Goal: Task Accomplishment & Management: Manage account settings

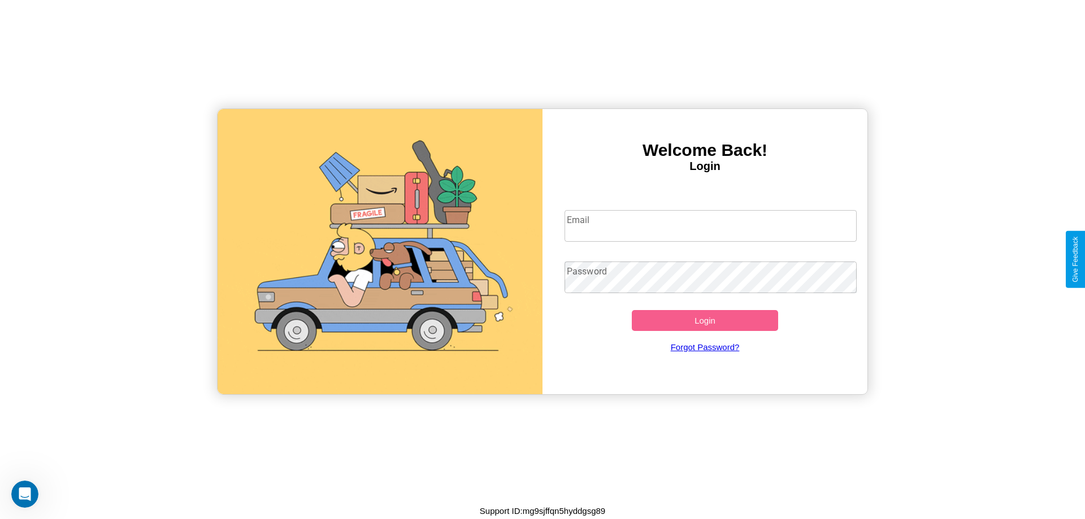
click at [710, 225] on input "Email" at bounding box center [710, 226] width 293 height 32
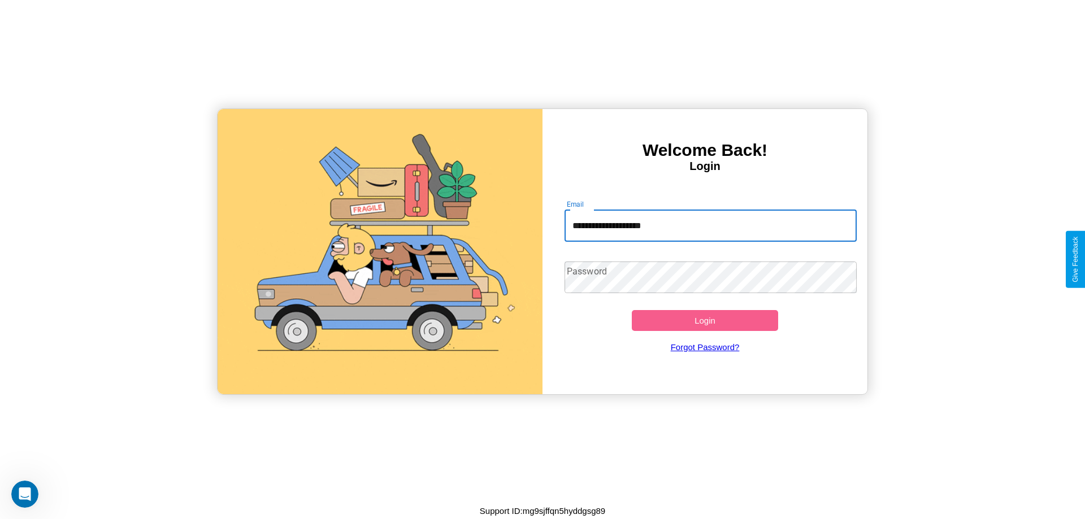
type input "**********"
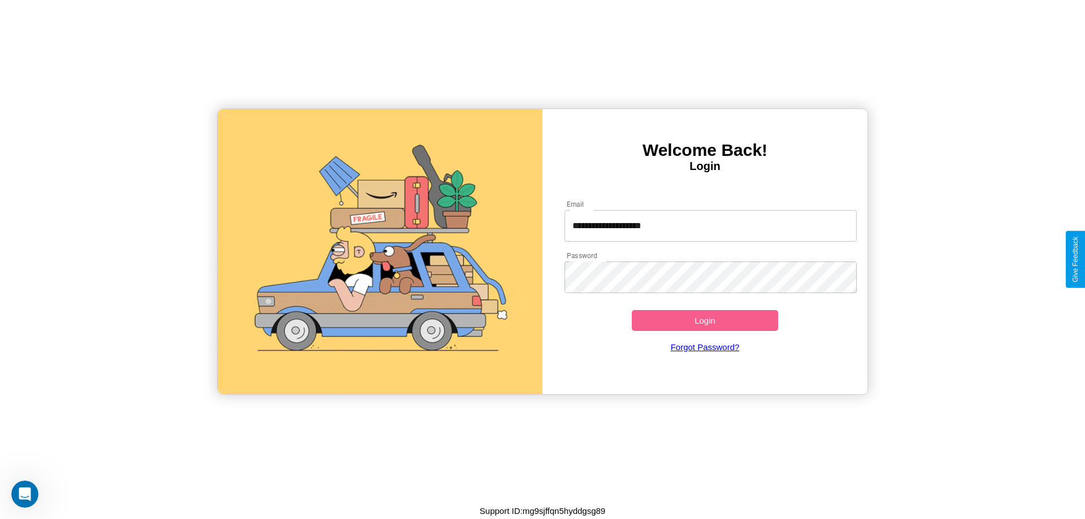
click at [705, 320] on button "Login" at bounding box center [705, 320] width 146 height 21
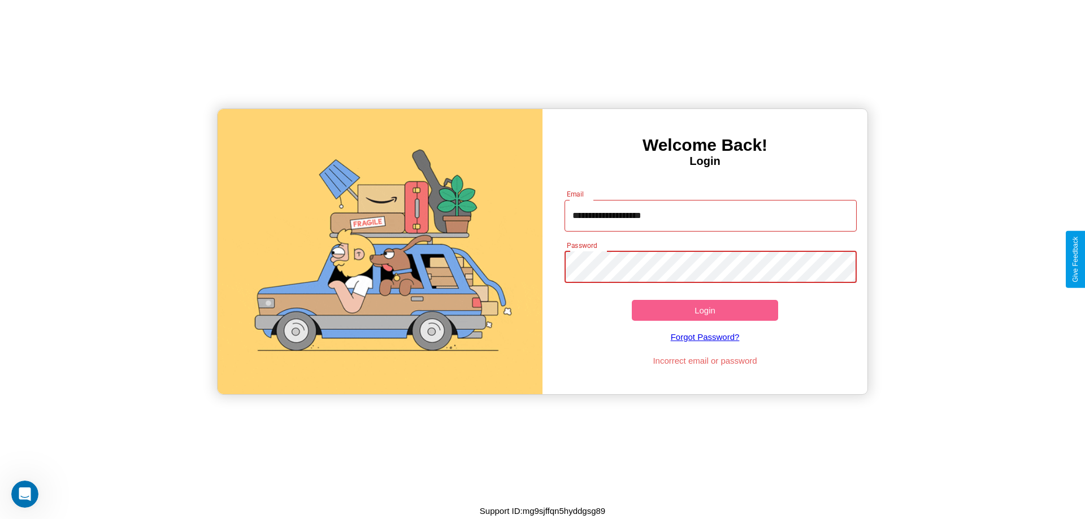
click at [705, 310] on button "Login" at bounding box center [705, 310] width 146 height 21
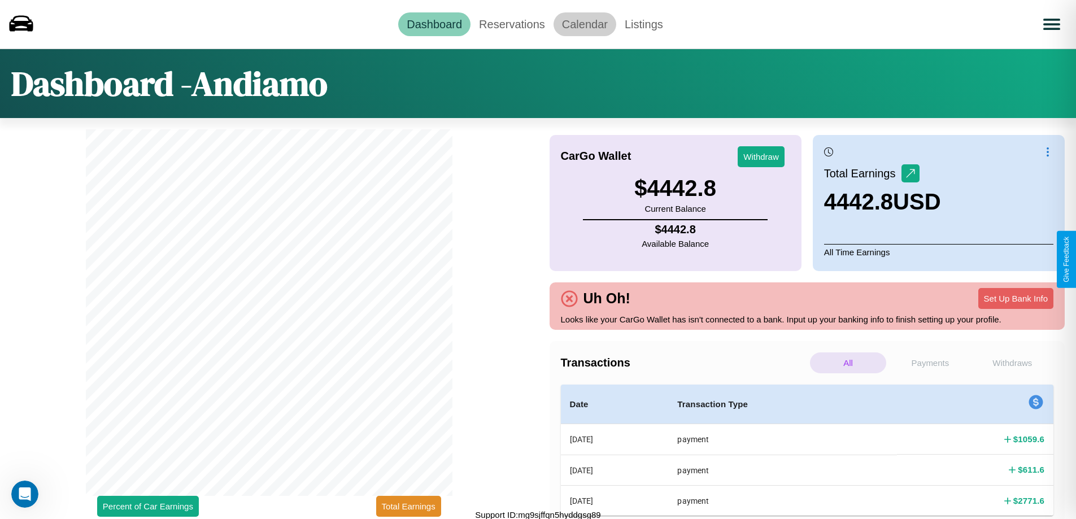
click at [585, 24] on link "Calendar" at bounding box center [585, 24] width 63 height 24
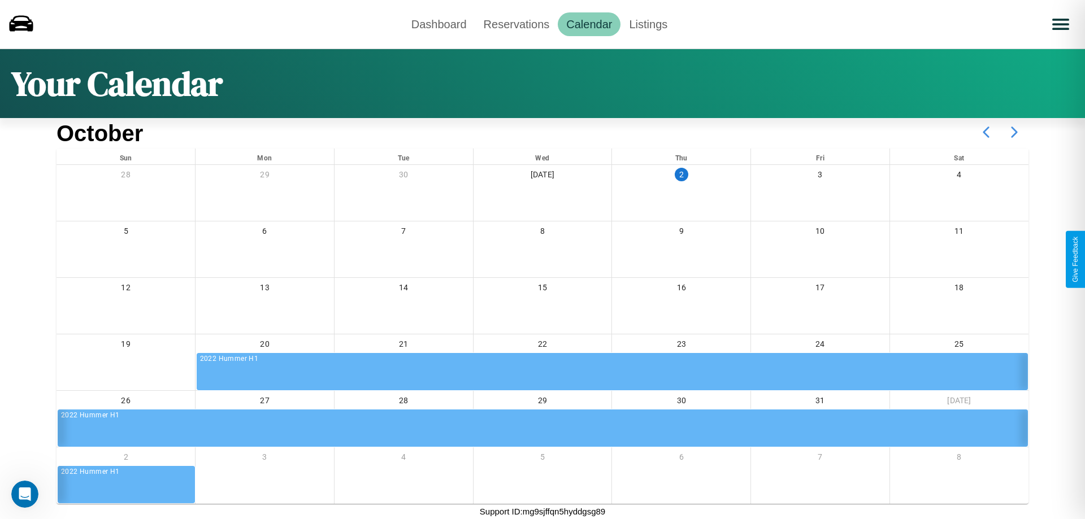
click at [1014, 132] on icon at bounding box center [1014, 132] width 28 height 28
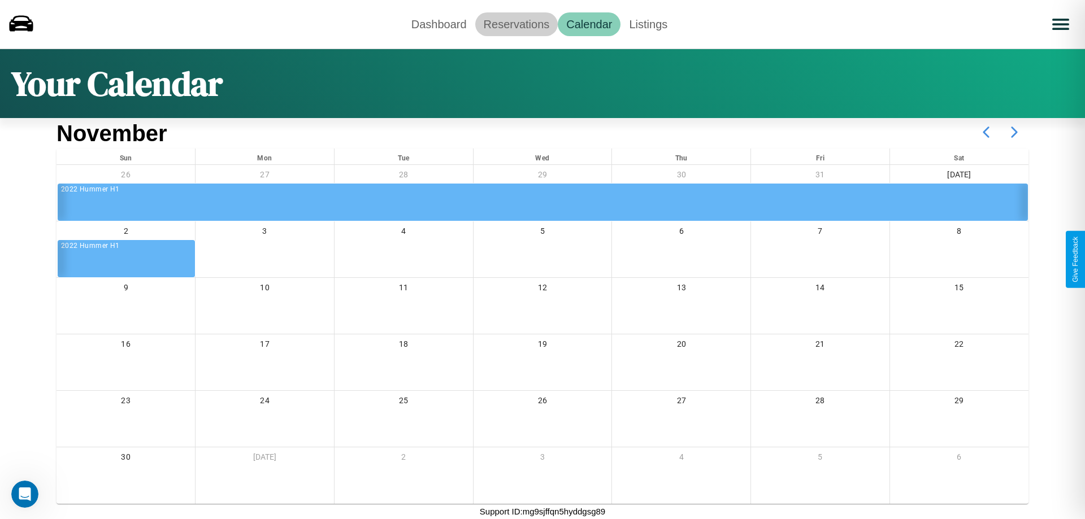
click at [516, 24] on link "Reservations" at bounding box center [516, 24] width 83 height 24
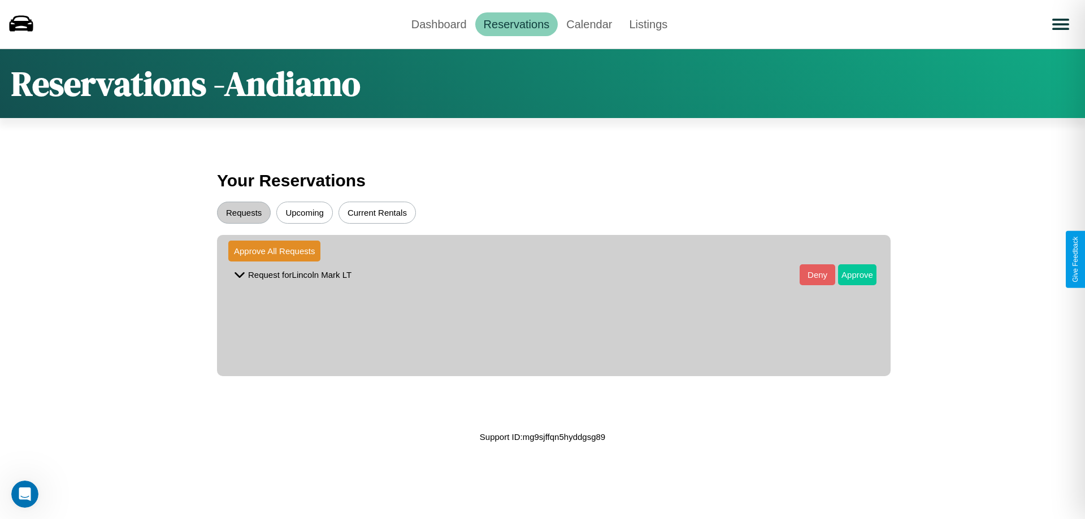
click at [849, 275] on button "Approve" at bounding box center [857, 274] width 38 height 21
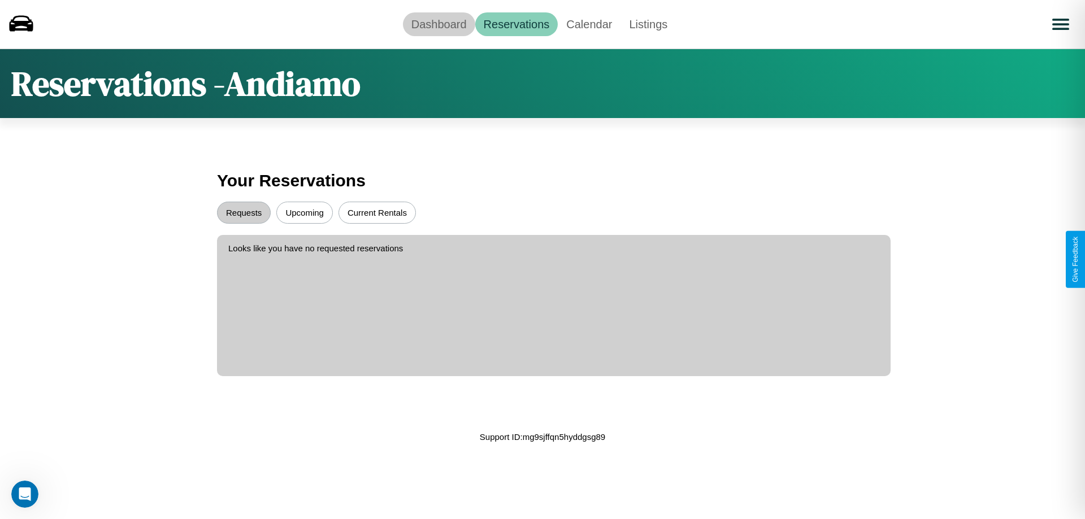
click at [438, 24] on link "Dashboard" at bounding box center [439, 24] width 72 height 24
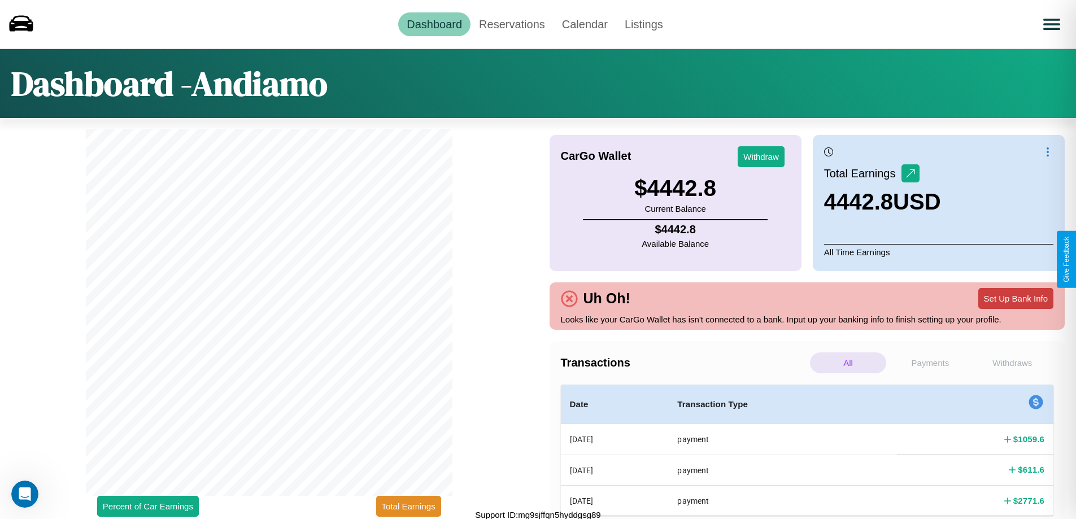
click at [1016, 298] on button "Set Up Bank Info" at bounding box center [1016, 298] width 75 height 21
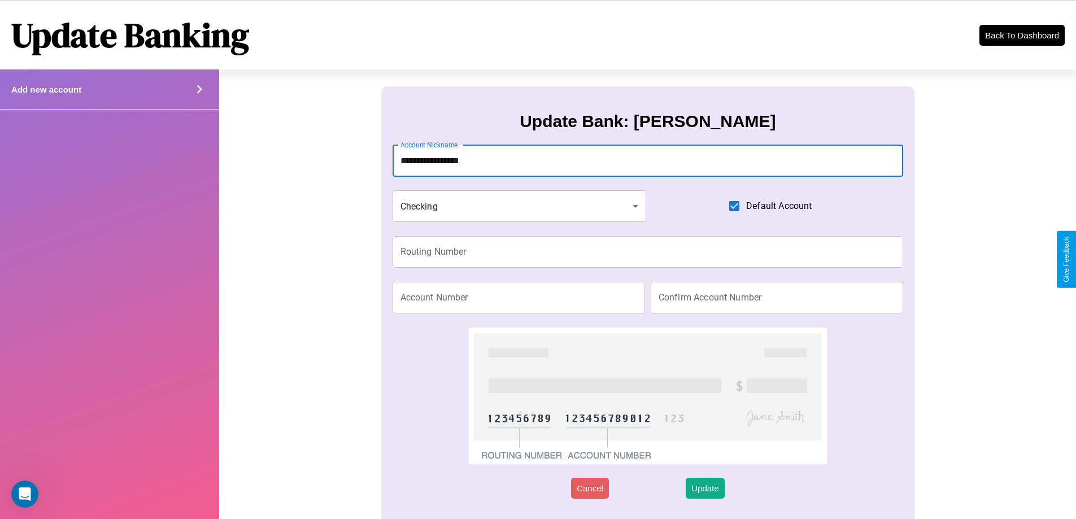
type input "**********"
